Goal: Navigation & Orientation: Go to known website

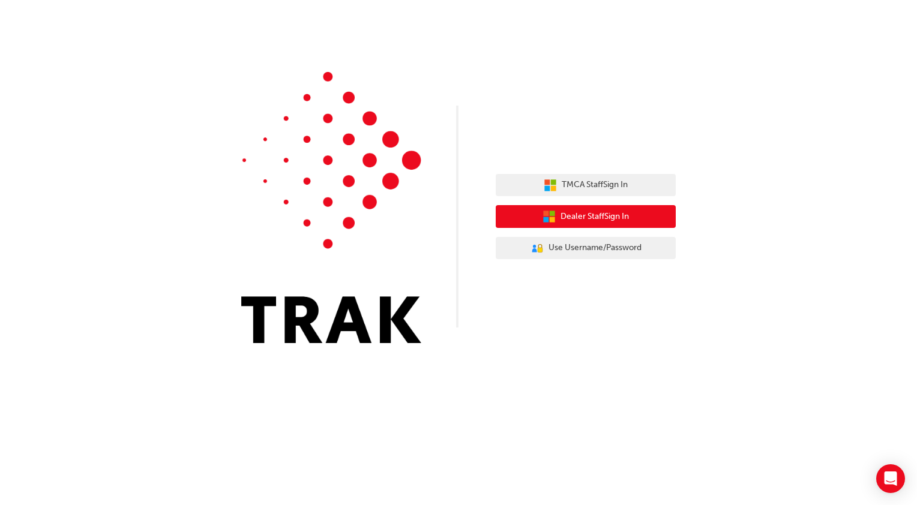
click at [587, 221] on span "Dealer Staff Sign In" at bounding box center [594, 217] width 68 height 14
